Goal: Task Accomplishment & Management: Use online tool/utility

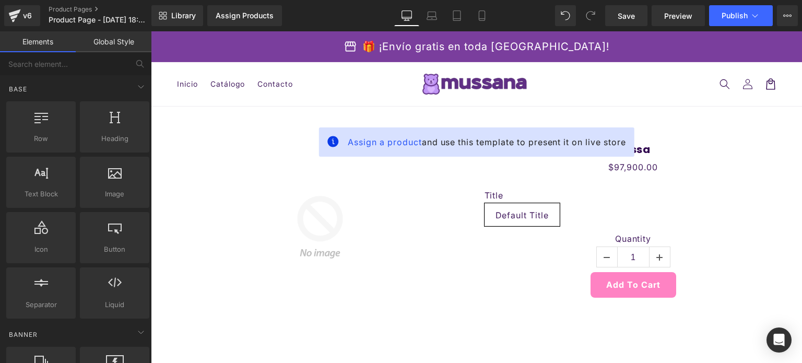
click at [388, 71] on header "Menu Inicio Catálogo Contacto Iniciar sesión Inicio Catálogo Contacto [GEOGRAPH…" at bounding box center [476, 84] width 651 height 44
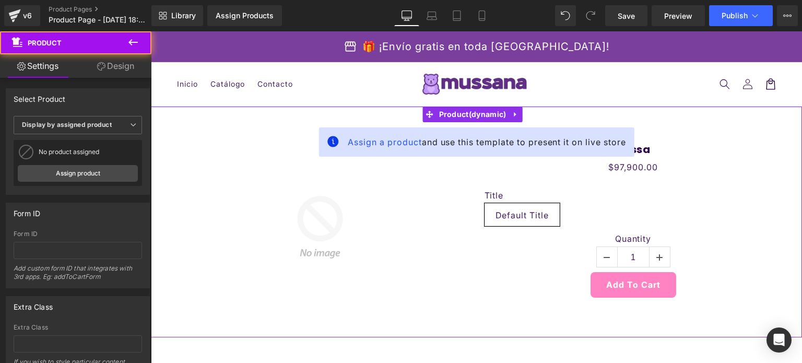
click at [216, 116] on div "Assign a product and use this template to present it on live store Sale Off (P)…" at bounding box center [476, 222] width 651 height 231
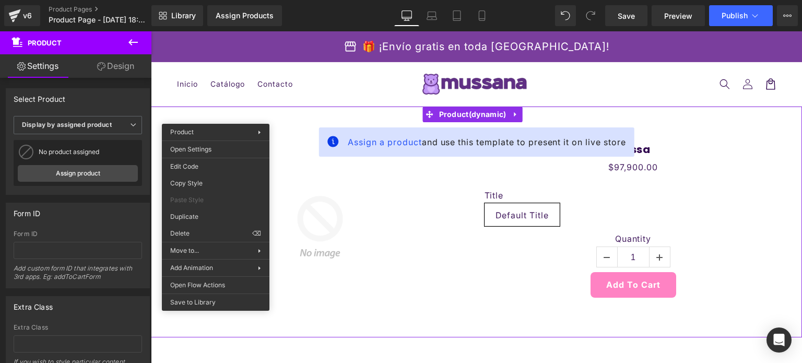
click at [294, 115] on div "Assign a product and use this template to present it on live store Sale Off (P)…" at bounding box center [476, 222] width 651 height 231
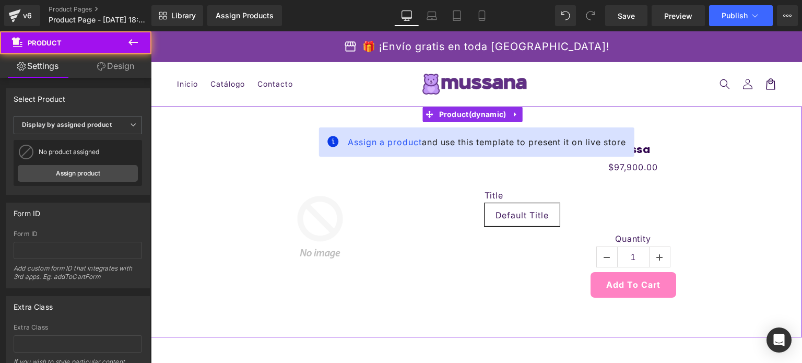
click at [294, 115] on div "Assign a product and use this template to present it on live store Sale Off (P)…" at bounding box center [476, 222] width 651 height 231
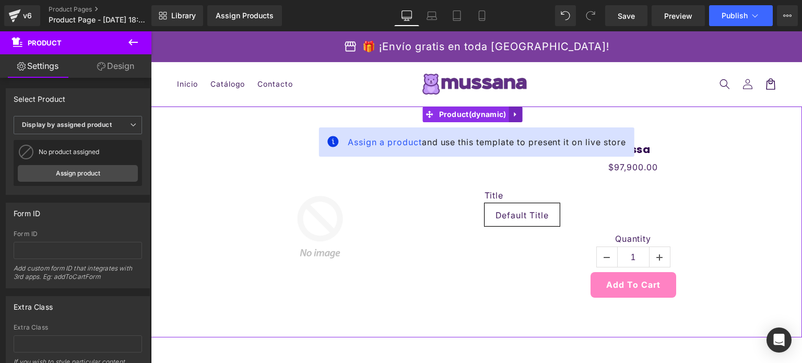
click at [512, 114] on icon at bounding box center [515, 115] width 7 height 8
click at [522, 115] on icon at bounding box center [522, 114] width 7 height 7
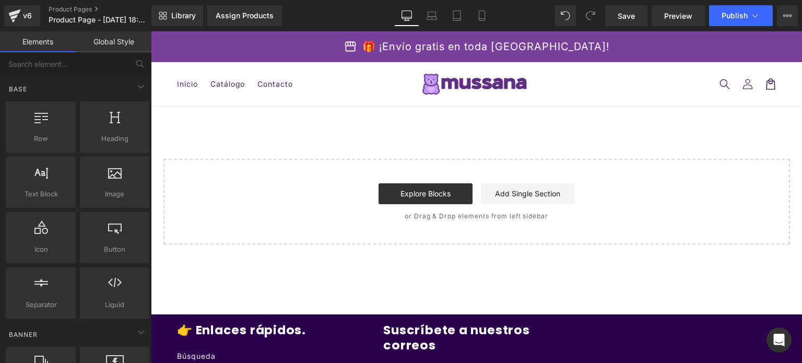
click at [465, 172] on div "Start building your page Explore Blocks Add Single Section or Drag & Drop eleme…" at bounding box center [477, 202] width 625 height 84
click at [280, 160] on div "Start building your page Explore Blocks Add Single Section or Drag & Drop eleme…" at bounding box center [477, 202] width 625 height 84
click at [280, 123] on div "Select your layout" at bounding box center [476, 176] width 651 height 138
